Goal: Find specific fact: Find specific fact

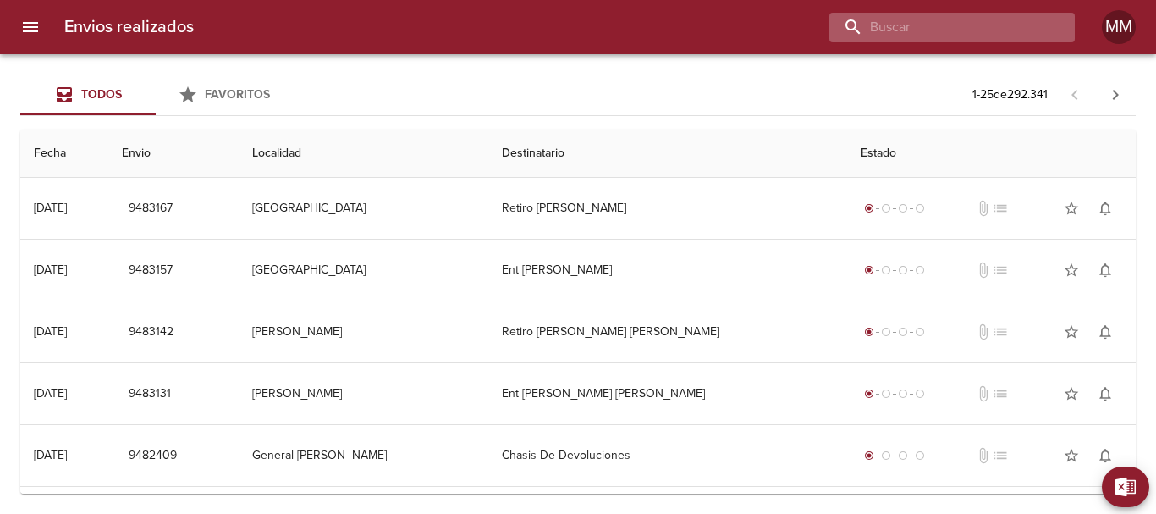
click at [957, 29] on input "buscar" at bounding box center [938, 28] width 217 height 30
paste input "[PERSON_NAME]"
type input "[PERSON_NAME]"
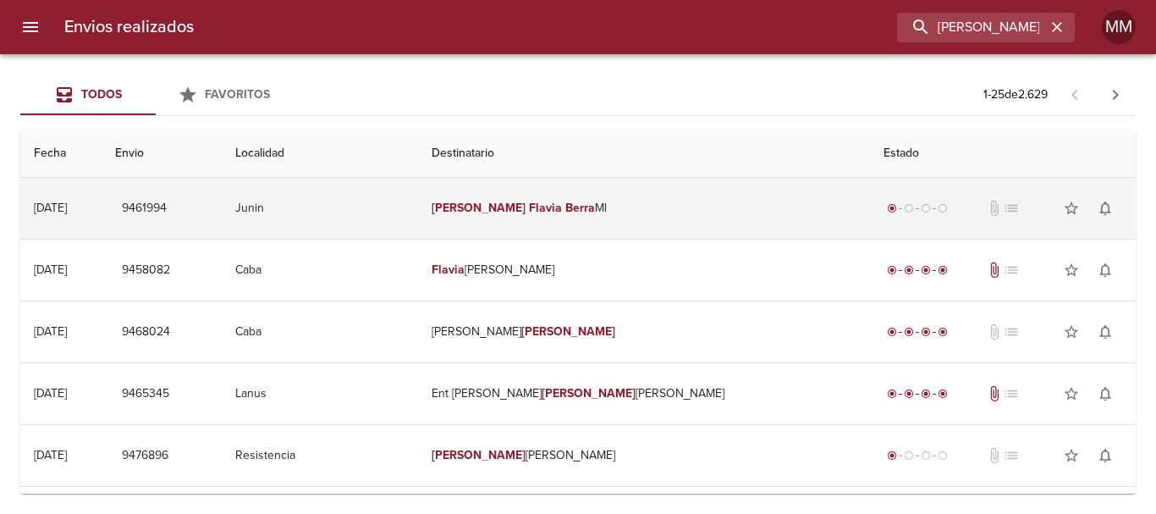
click at [533, 210] on em "Flavia" at bounding box center [545, 208] width 33 height 14
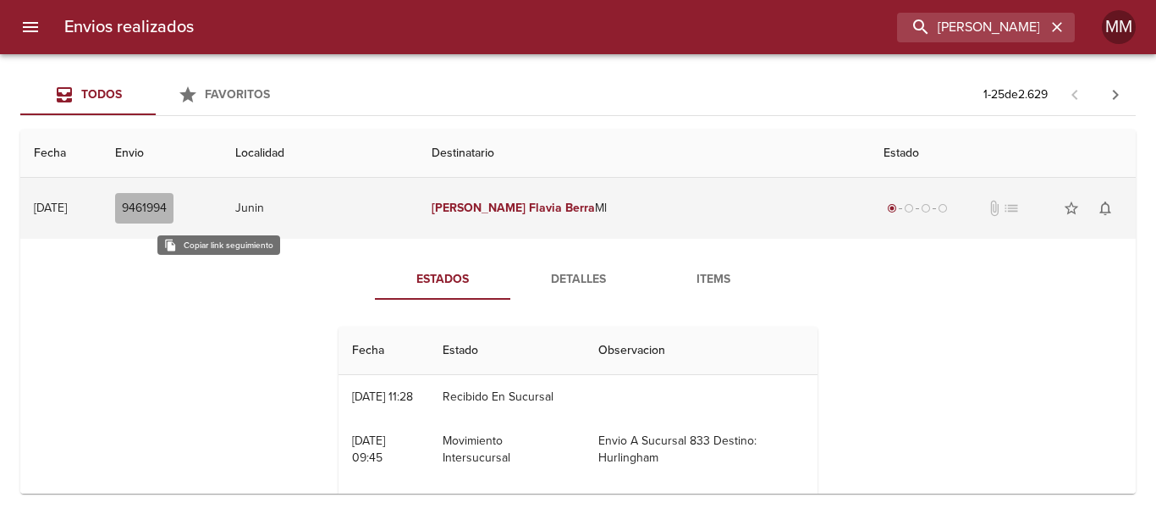
click at [167, 209] on span "9461994" at bounding box center [144, 208] width 45 height 21
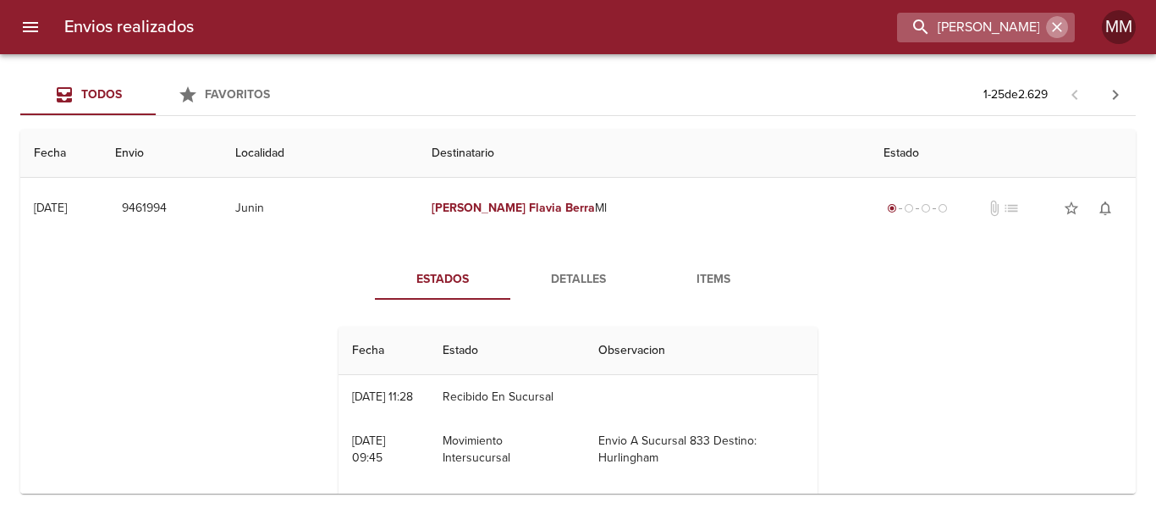
drag, startPoint x: 1056, startPoint y: 29, endPoint x: 1005, endPoint y: 35, distance: 51.1
click at [1056, 29] on icon "button" at bounding box center [1057, 27] width 10 height 10
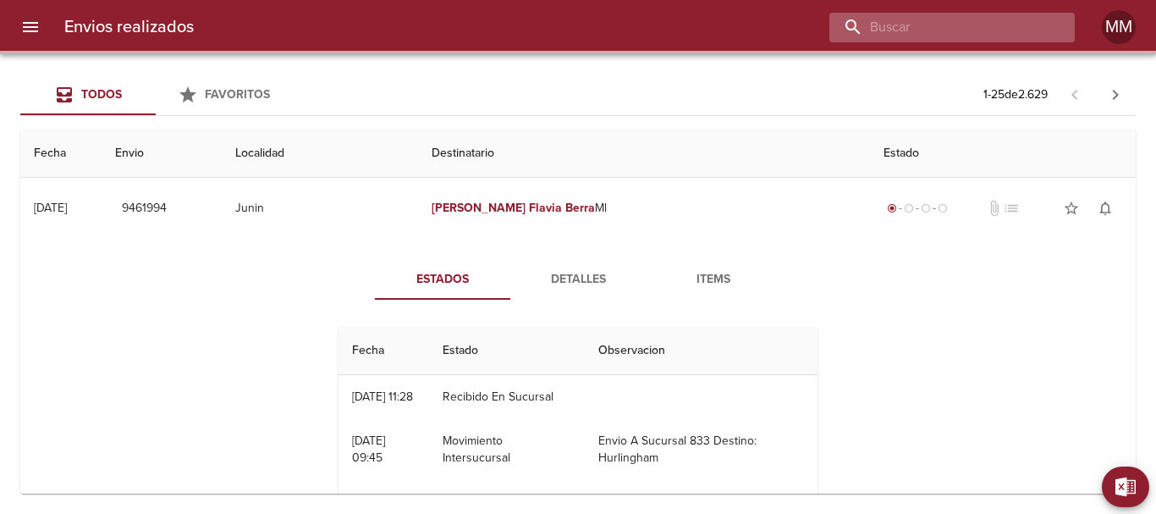
click at [997, 31] on input "buscar" at bounding box center [938, 28] width 217 height 30
paste input "[PERSON_NAME] del [PERSON_NAME]"
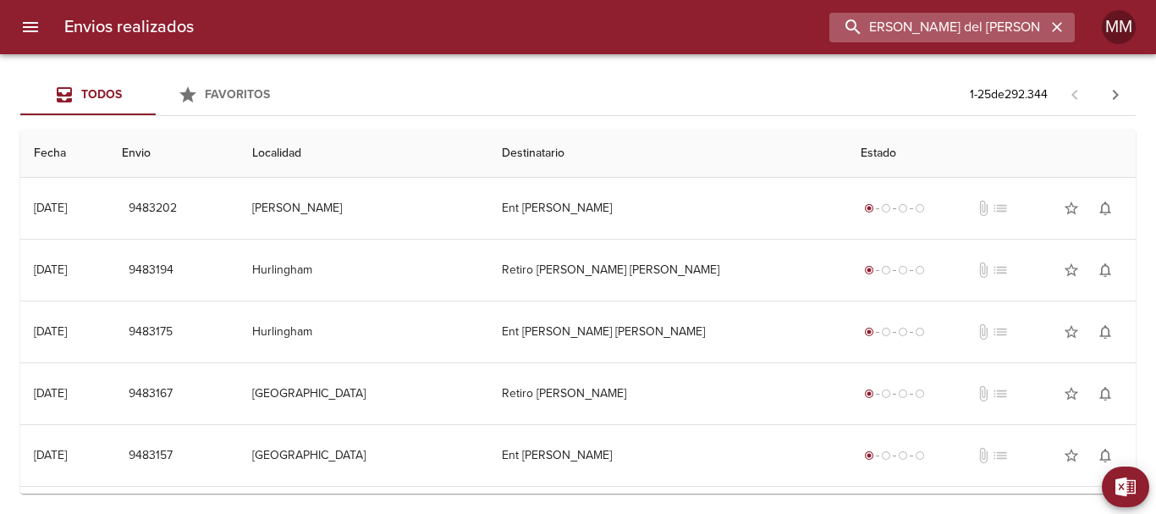
type input "[PERSON_NAME] del [PERSON_NAME]"
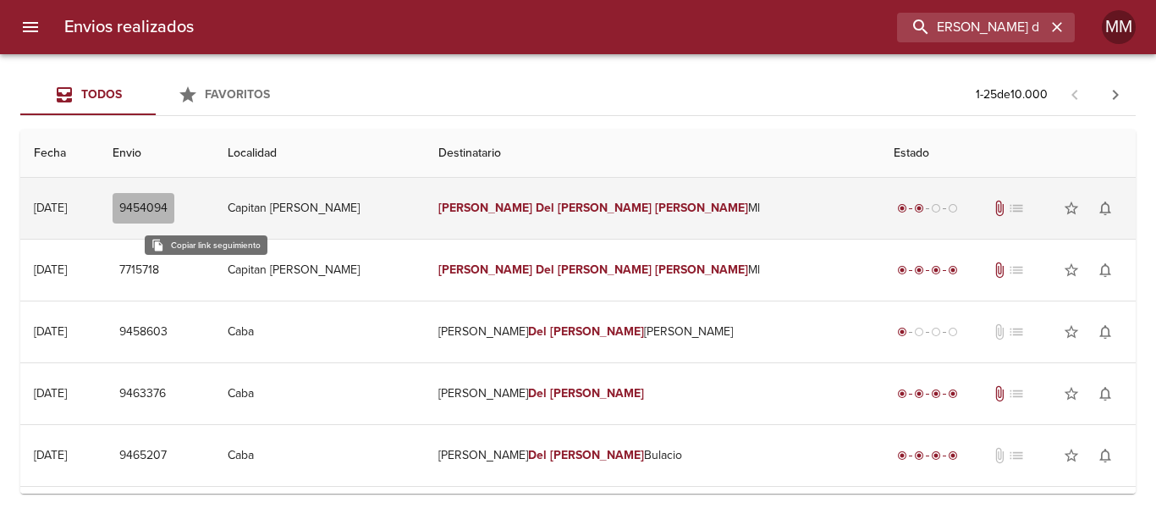
click at [168, 202] on span "9454094" at bounding box center [143, 208] width 48 height 21
